Goal: Task Accomplishment & Management: Manage account settings

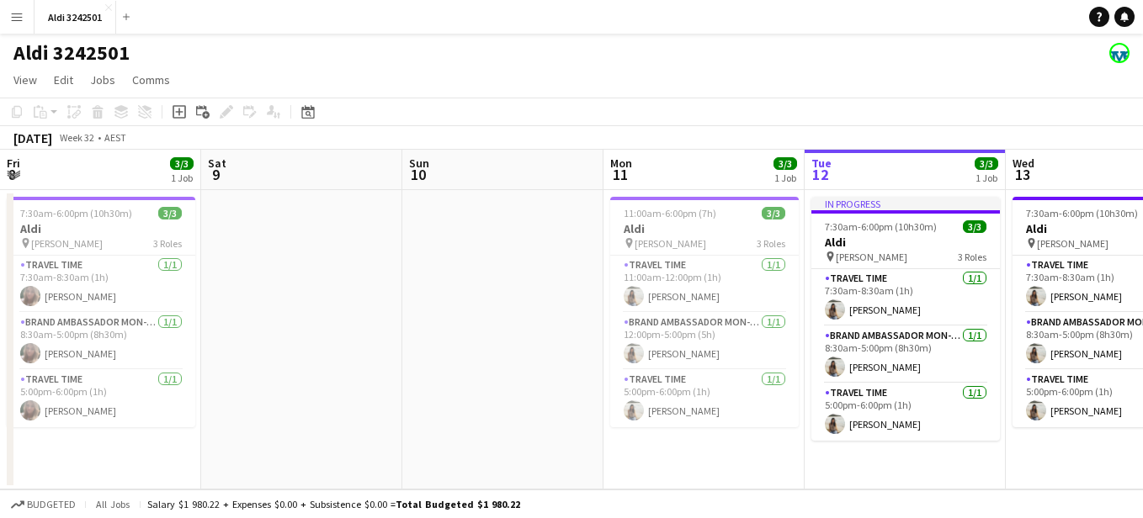
scroll to position [0, 510]
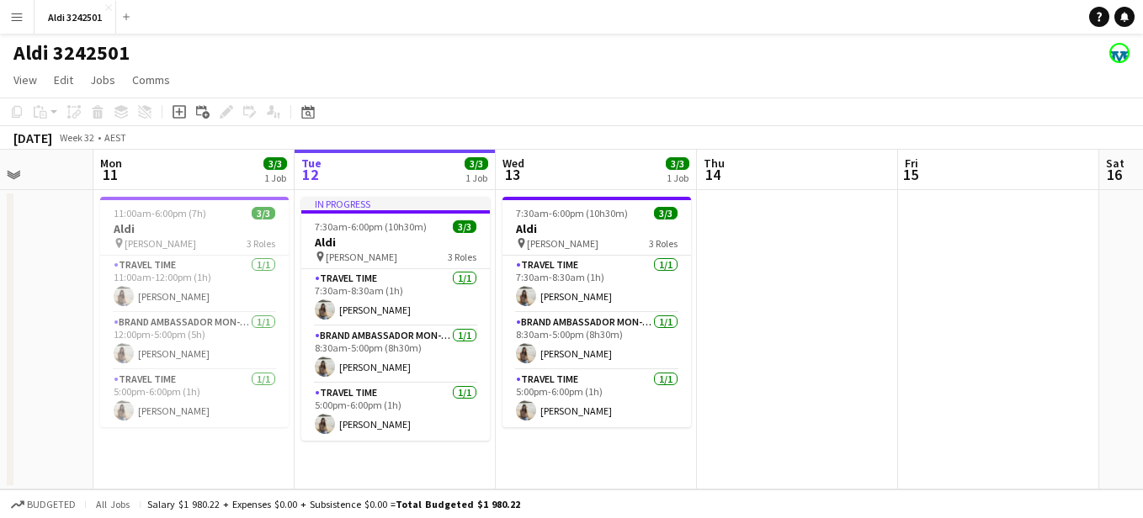
click at [19, 15] on app-icon "Menu" at bounding box center [16, 16] width 13 height 13
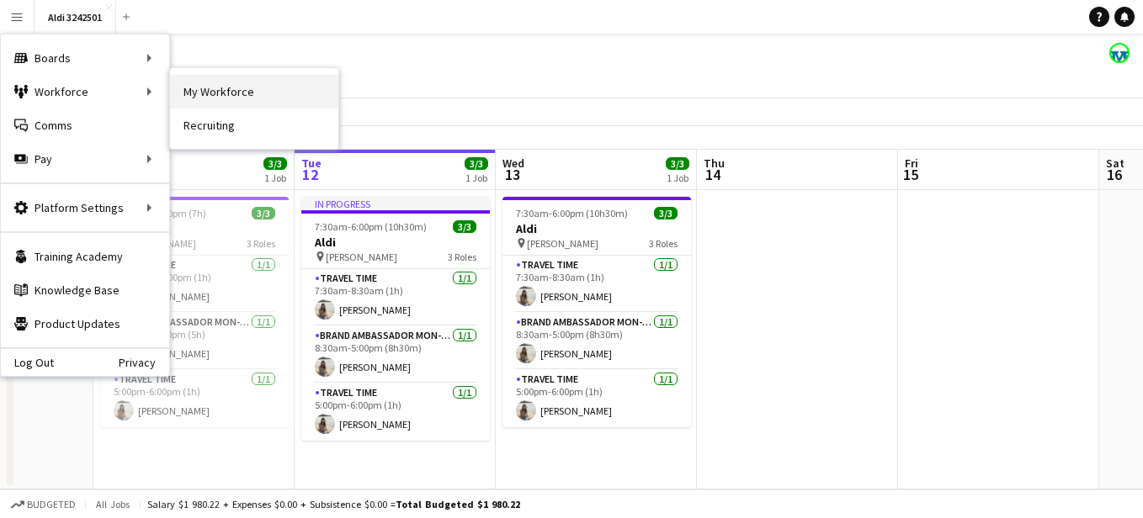
click at [241, 99] on link "My Workforce" at bounding box center [254, 92] width 168 height 34
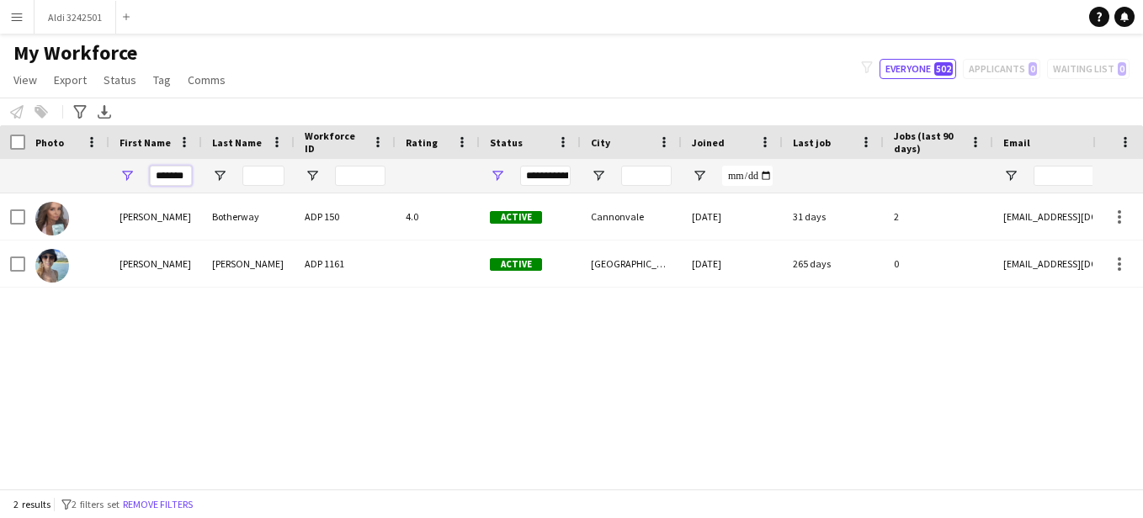
drag, startPoint x: 158, startPoint y: 171, endPoint x: 232, endPoint y: 172, distance: 74.0
click at [232, 172] on div "*******" at bounding box center [954, 176] width 1908 height 34
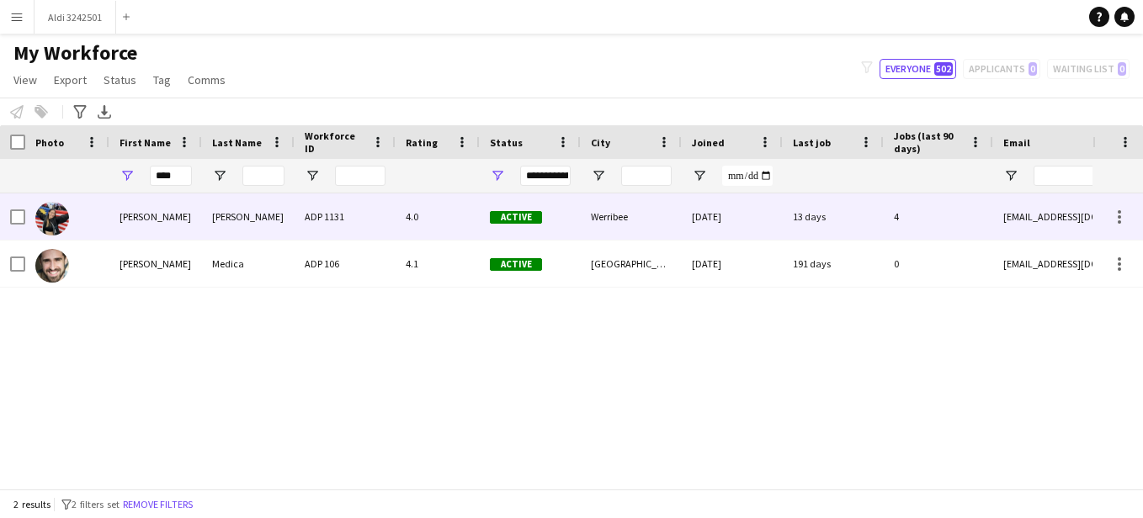
click at [56, 230] on img at bounding box center [52, 219] width 34 height 34
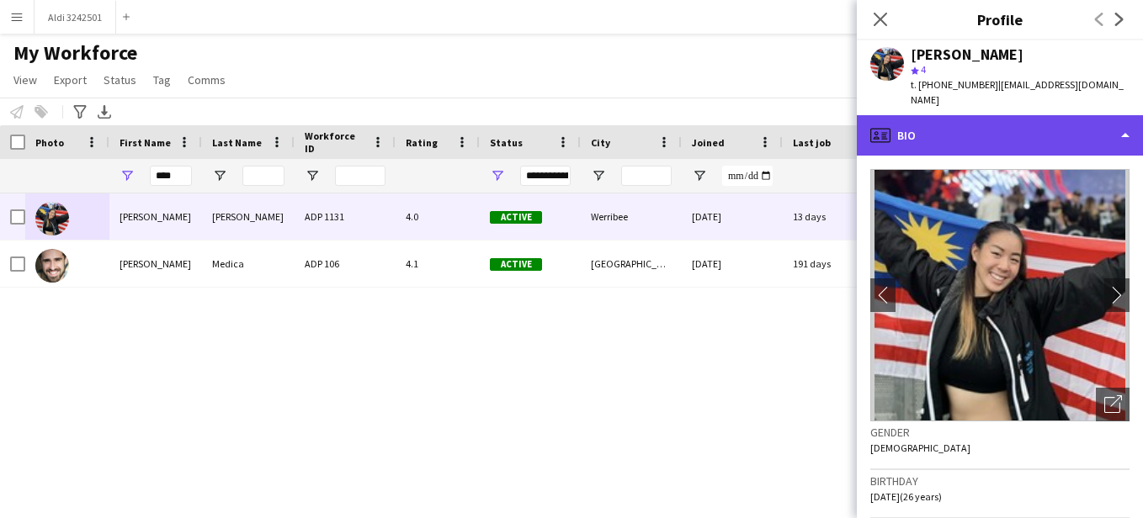
click at [1001, 117] on div "profile Bio" at bounding box center [1000, 135] width 286 height 40
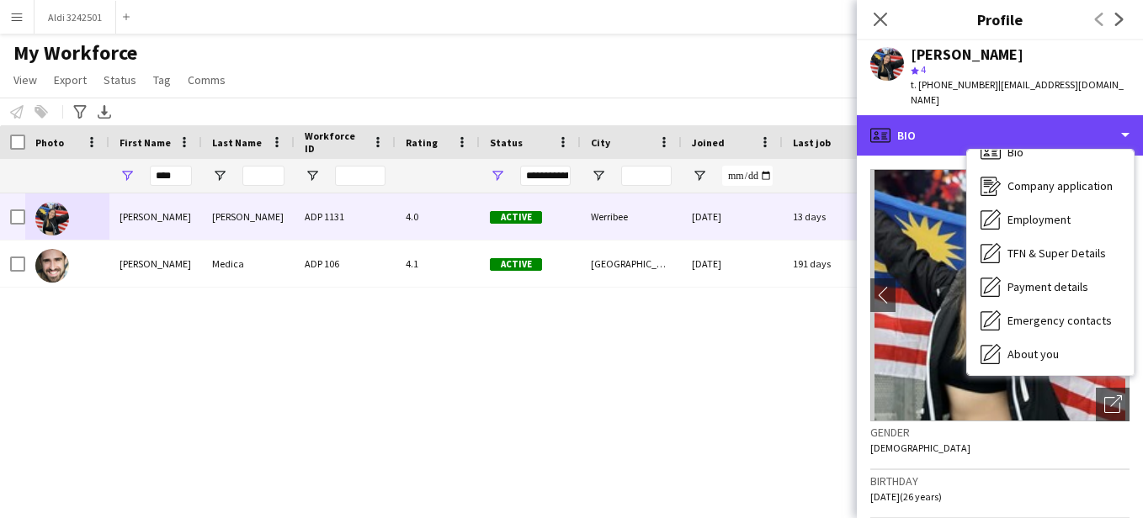
scroll to position [19, 0]
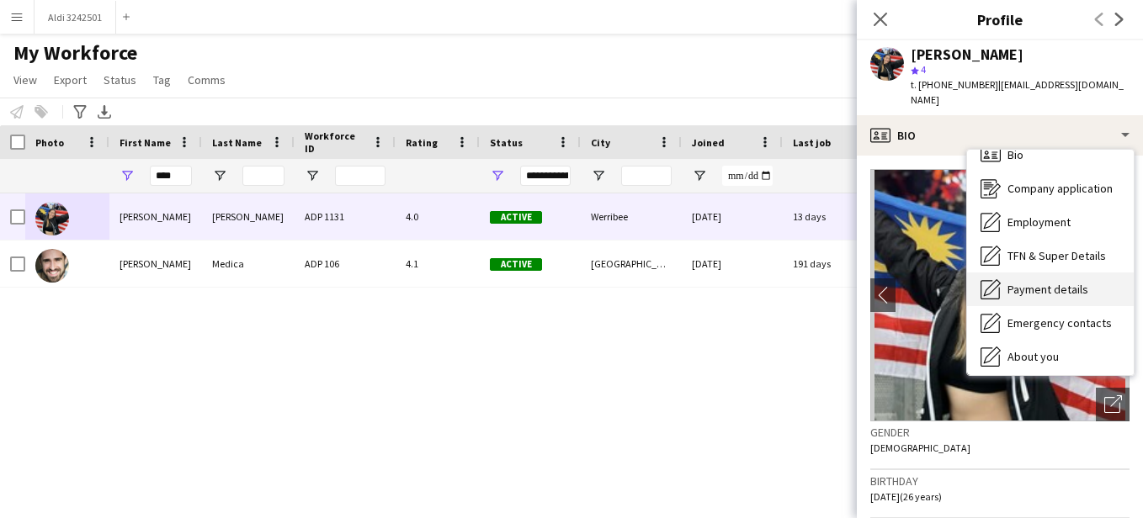
click at [1056, 282] on span "Payment details" at bounding box center [1047, 289] width 81 height 15
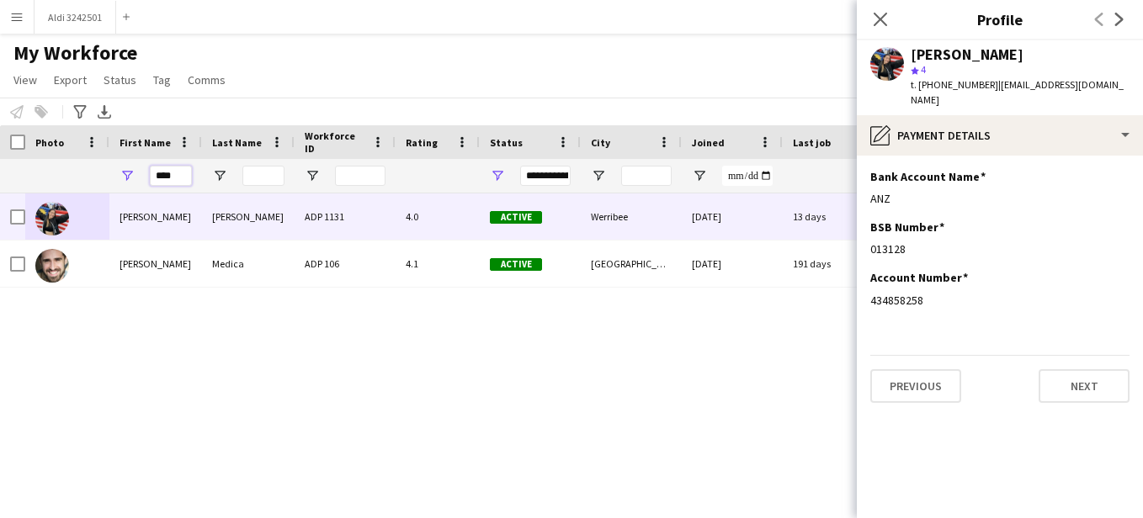
drag, startPoint x: 183, startPoint y: 176, endPoint x: 149, endPoint y: 178, distance: 34.6
click at [149, 178] on div "****" at bounding box center [155, 176] width 93 height 34
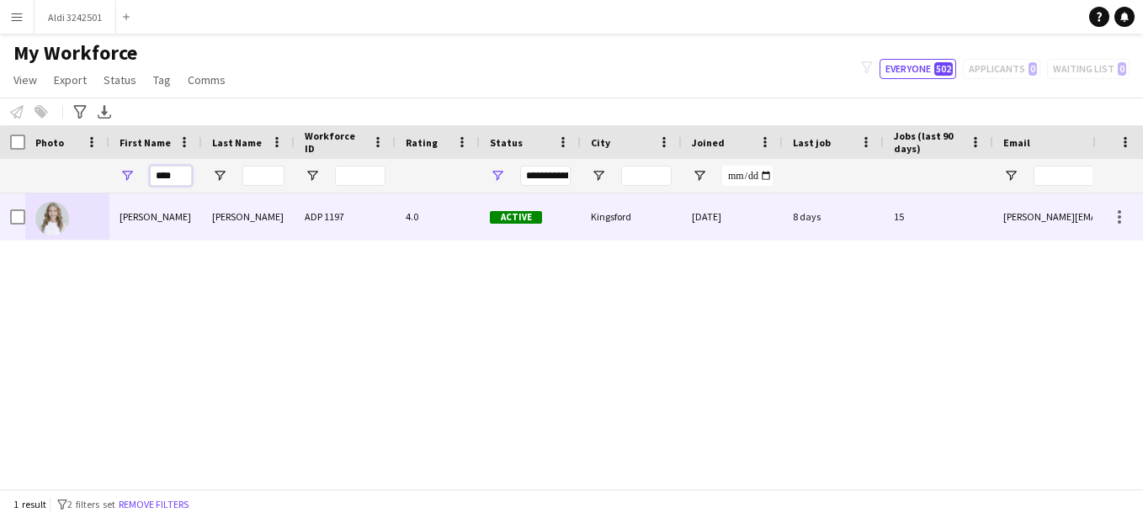
type input "****"
click at [60, 216] on img at bounding box center [52, 219] width 34 height 34
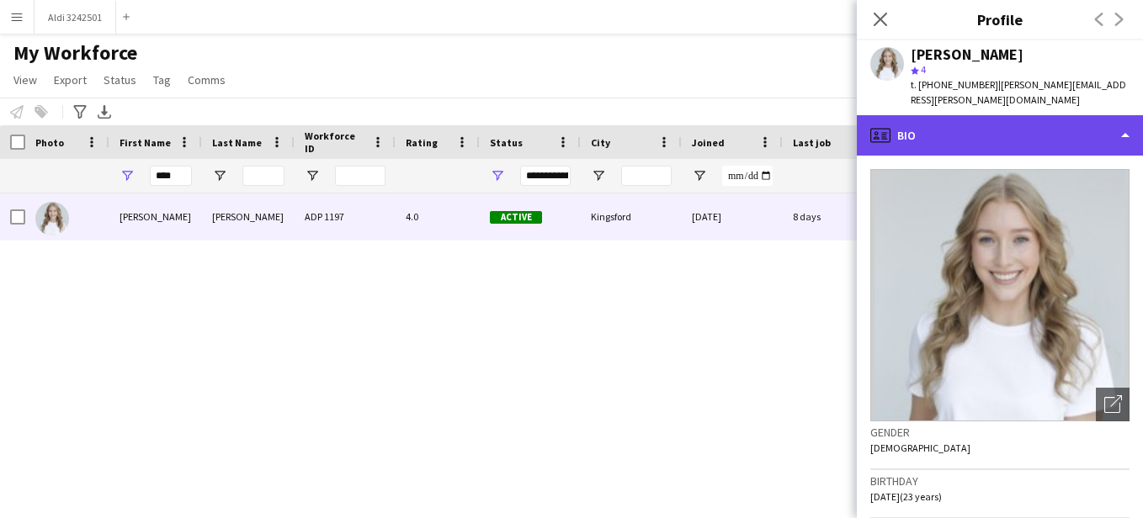
click at [1056, 121] on div "profile Bio" at bounding box center [1000, 135] width 286 height 40
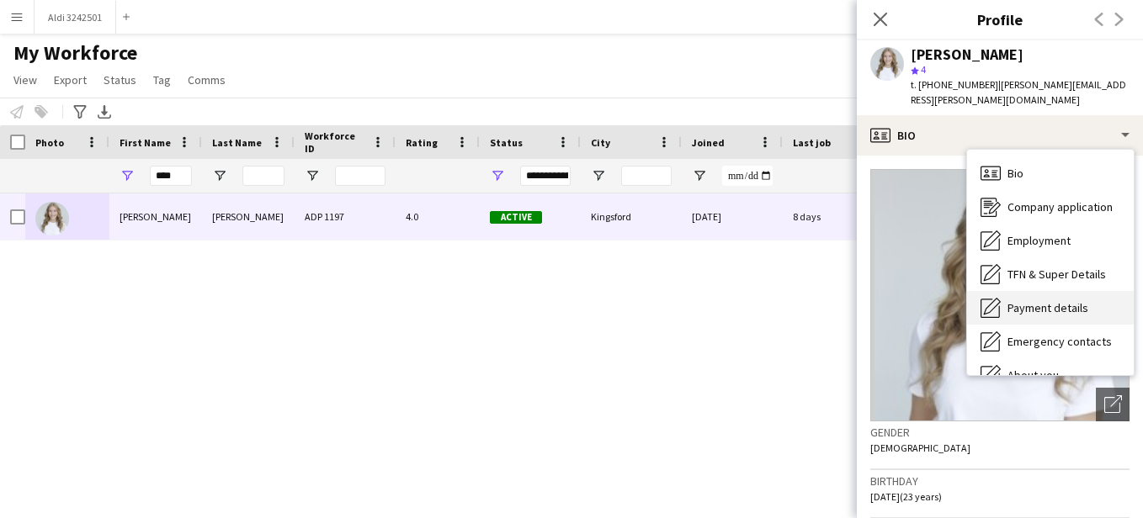
click at [1055, 300] on span "Payment details" at bounding box center [1047, 307] width 81 height 15
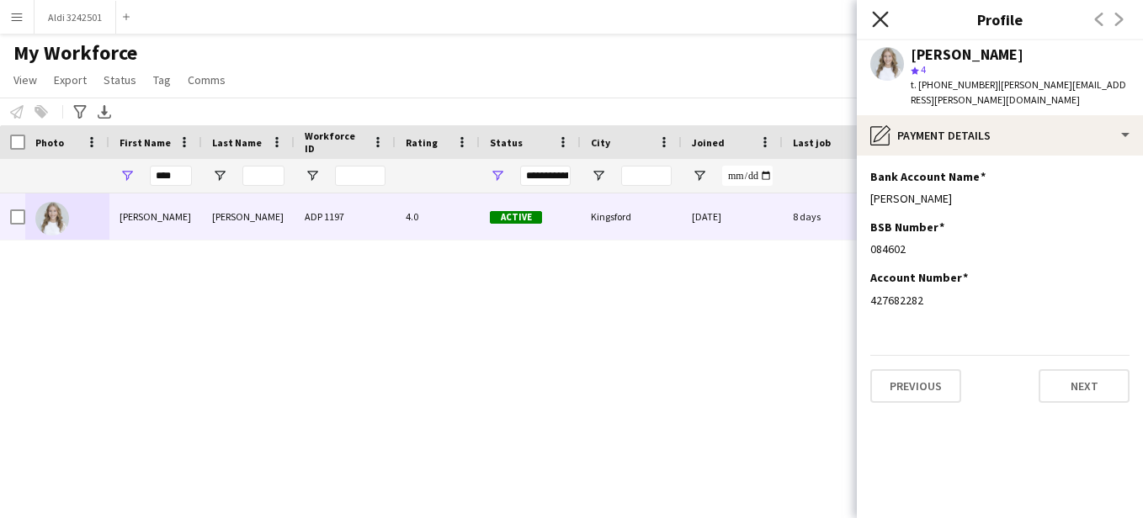
click at [875, 18] on icon "Close pop-in" at bounding box center [880, 19] width 16 height 16
